Goal: Information Seeking & Learning: Learn about a topic

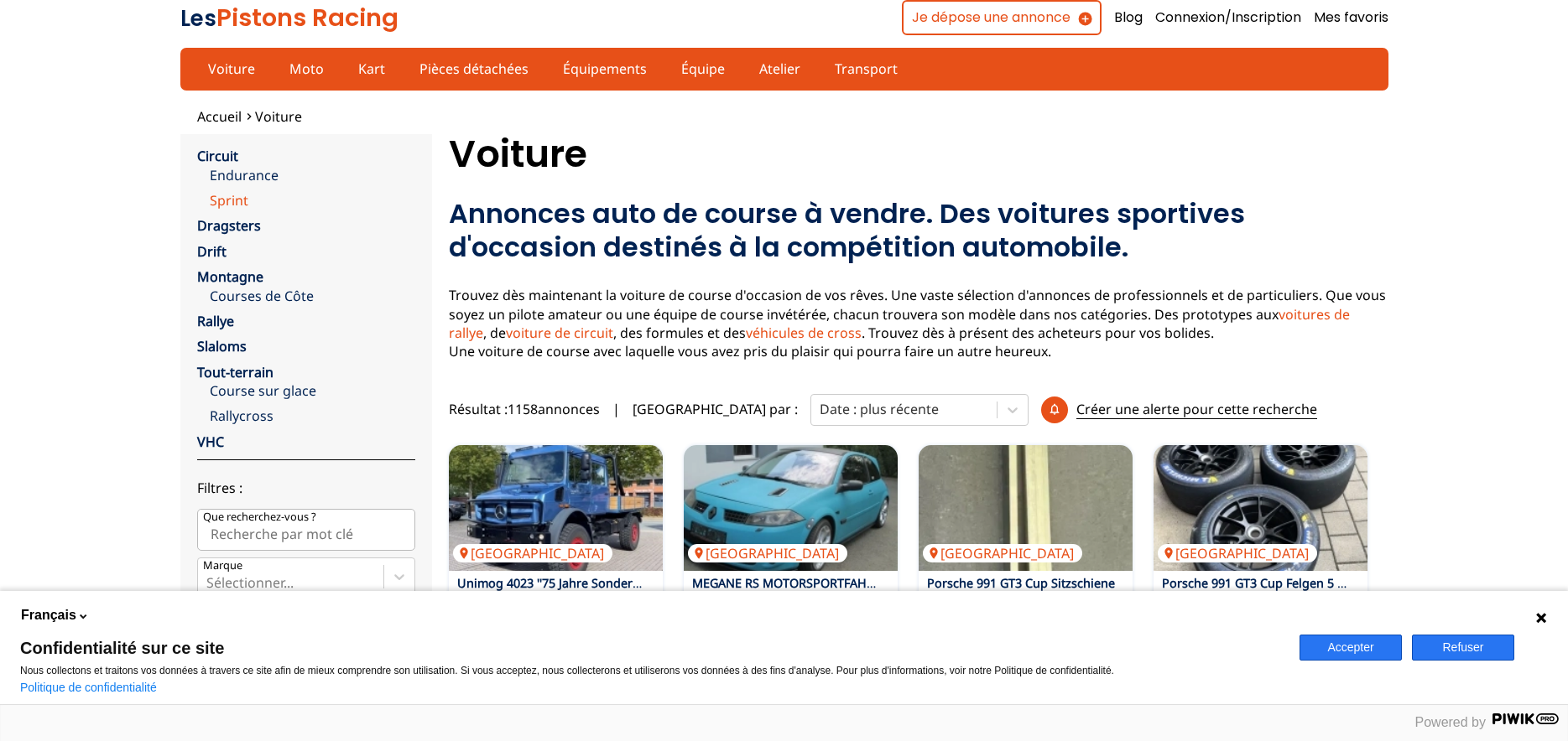
click at [234, 205] on link "Sprint" at bounding box center [312, 200] width 205 height 19
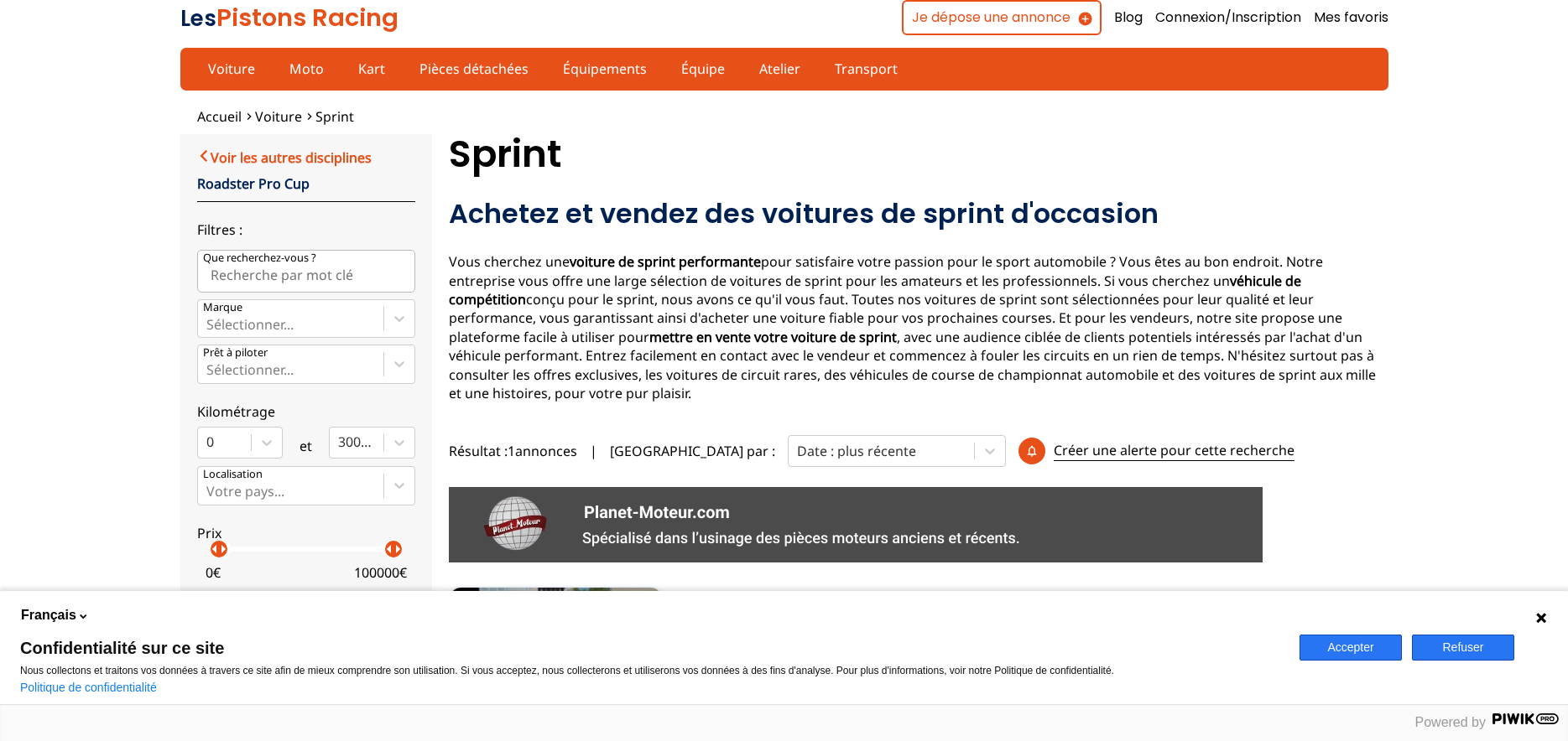
click at [296, 160] on link "Voir les autres disciplines" at bounding box center [284, 157] width 175 height 21
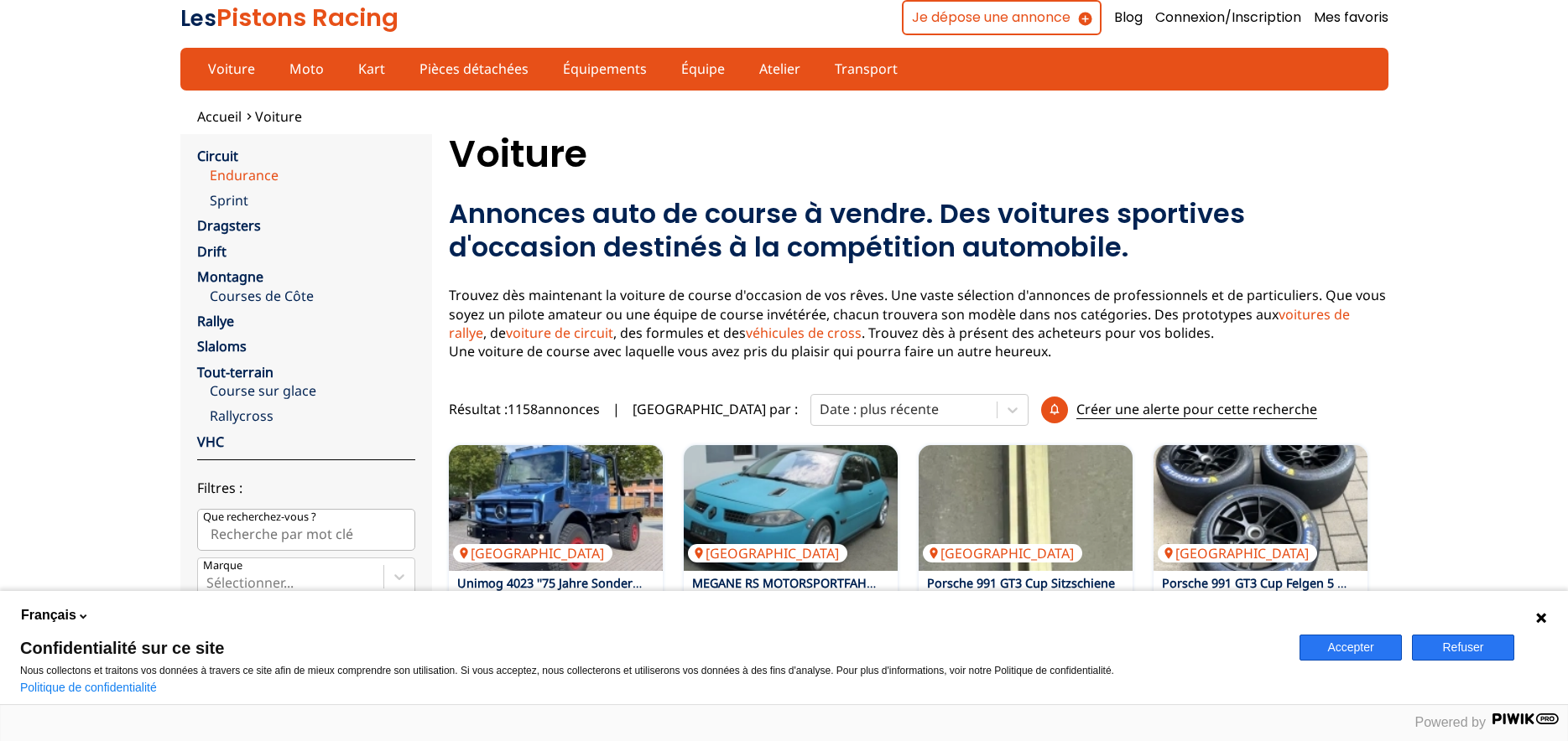
click at [246, 171] on link "Endurance" at bounding box center [312, 175] width 205 height 19
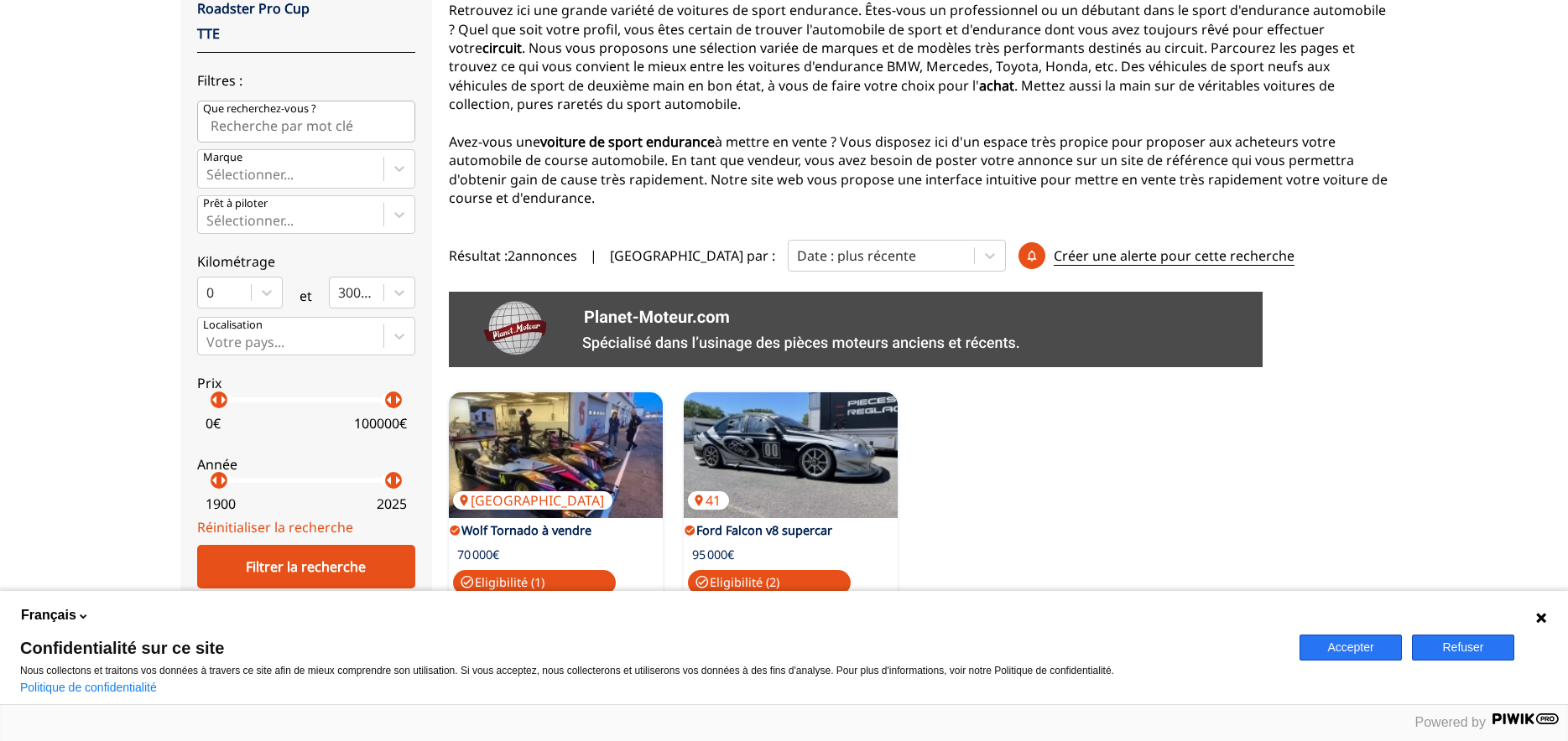
scroll to position [335, 0]
